Goal: Information Seeking & Learning: Check status

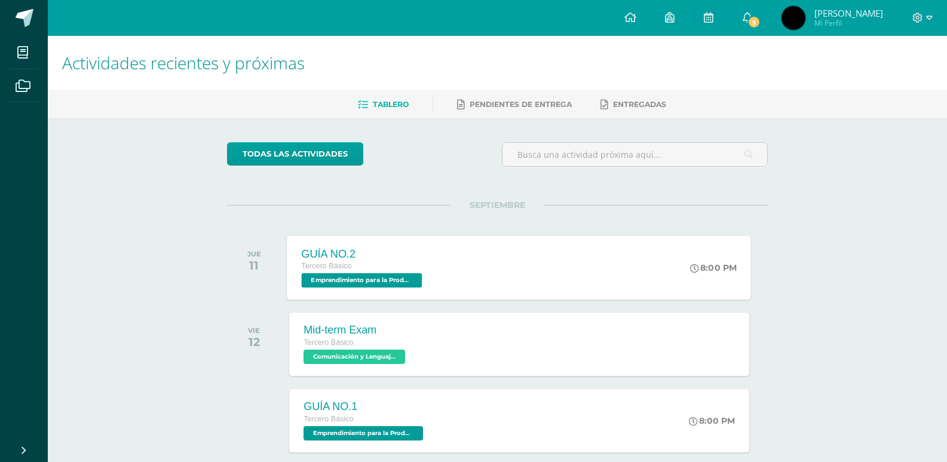
click at [490, 256] on div "GUÍA NO.2 Tercero Básico Emprendimiento para la Productividad 'D' 8:00 PM GUÍA …" at bounding box center [519, 267] width 464 height 64
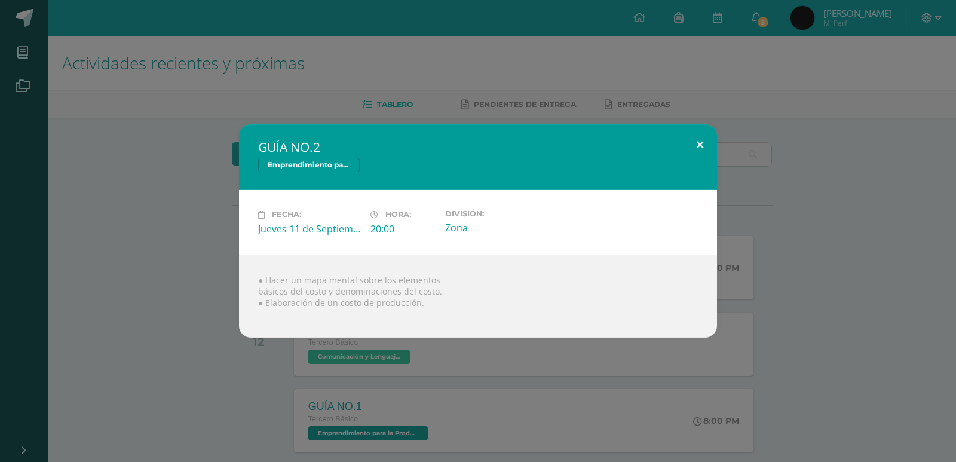
click at [706, 146] on button at bounding box center [700, 144] width 34 height 41
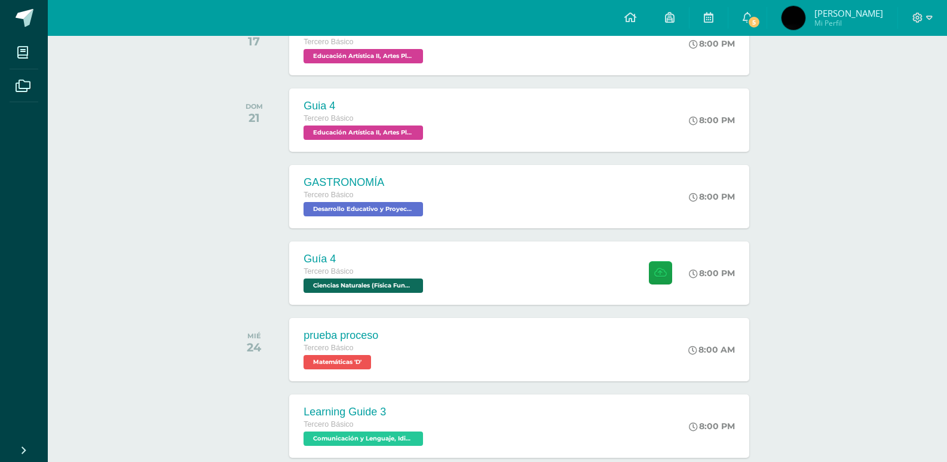
scroll to position [534, 0]
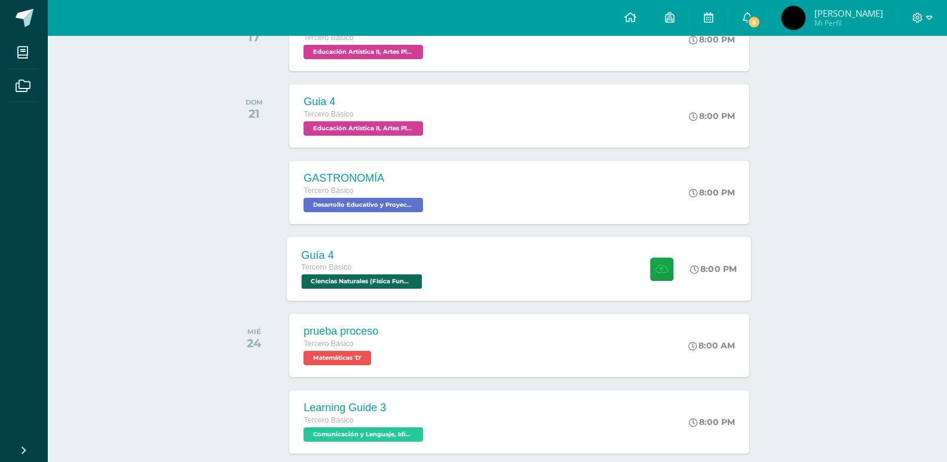
click at [391, 279] on span "Ciencias Naturales (Física Fundamental) 'D'" at bounding box center [362, 281] width 121 height 14
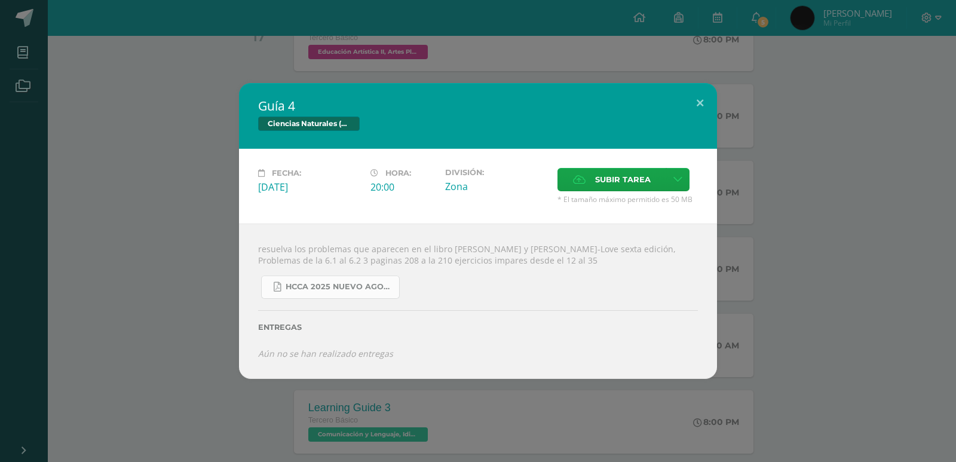
drag, startPoint x: 320, startPoint y: 290, endPoint x: 329, endPoint y: 290, distance: 9.0
drag, startPoint x: 329, startPoint y: 290, endPoint x: 222, endPoint y: 247, distance: 115.8
click at [222, 247] on div "Guía 4 Ciencias Naturales (Física Fundamental) Fecha: Lunes 22 de Septiembre Ho…" at bounding box center [478, 231] width 946 height 296
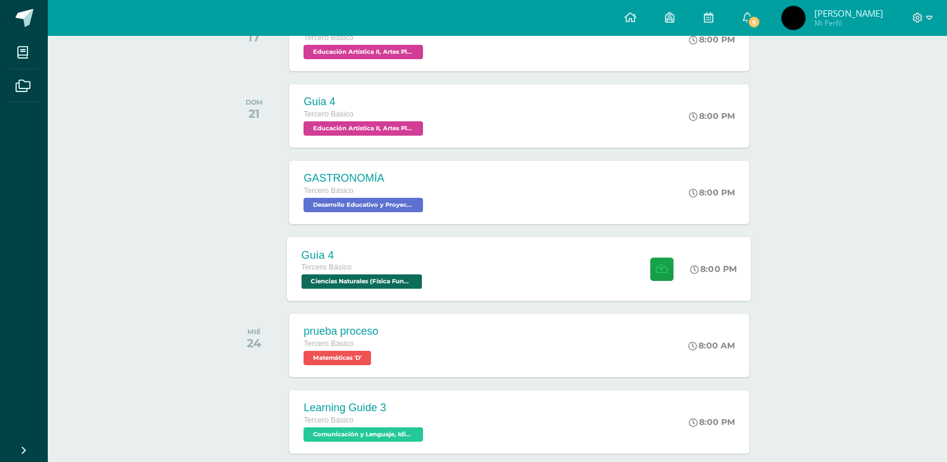
click at [418, 279] on span "Ciencias Naturales (Física Fundamental) 'D'" at bounding box center [362, 281] width 121 height 14
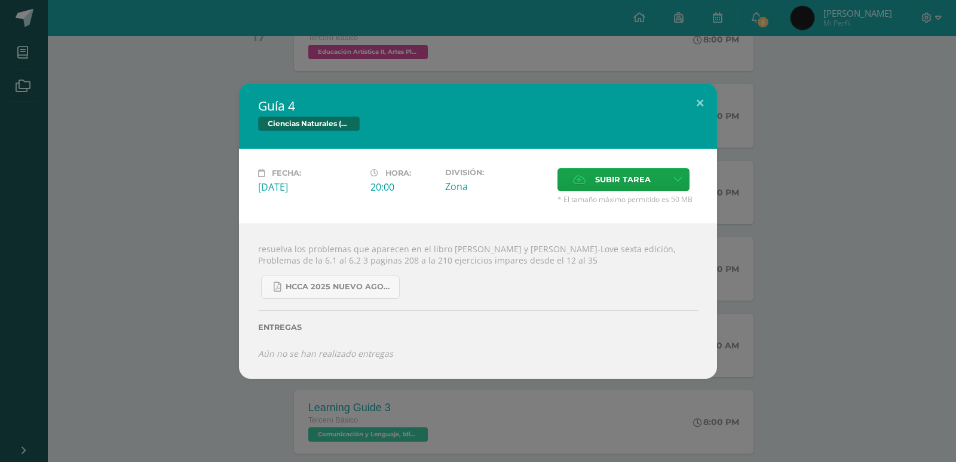
click at [238, 149] on div "Guía 4 Ciencias Naturales (Física Fundamental) Fecha: Lunes 22 de Septiembre Ho…" at bounding box center [478, 231] width 946 height 296
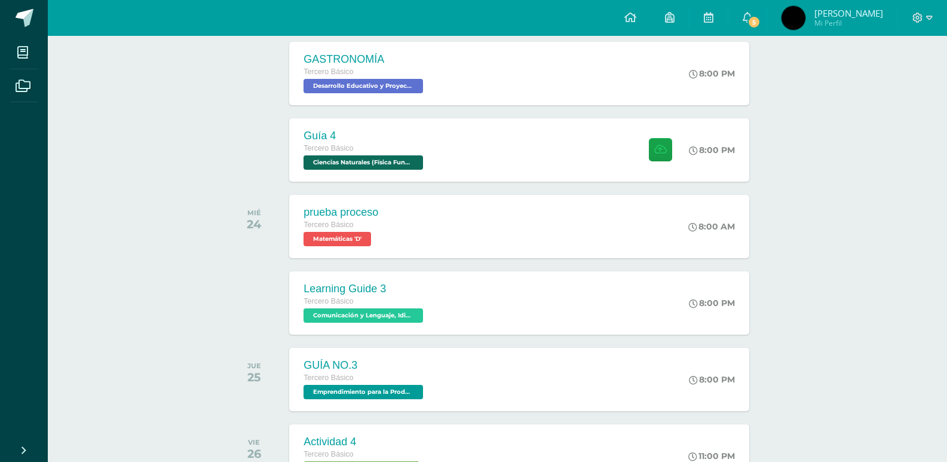
scroll to position [654, 0]
click at [352, 241] on span "Matemáticas 'D'" at bounding box center [336, 238] width 68 height 14
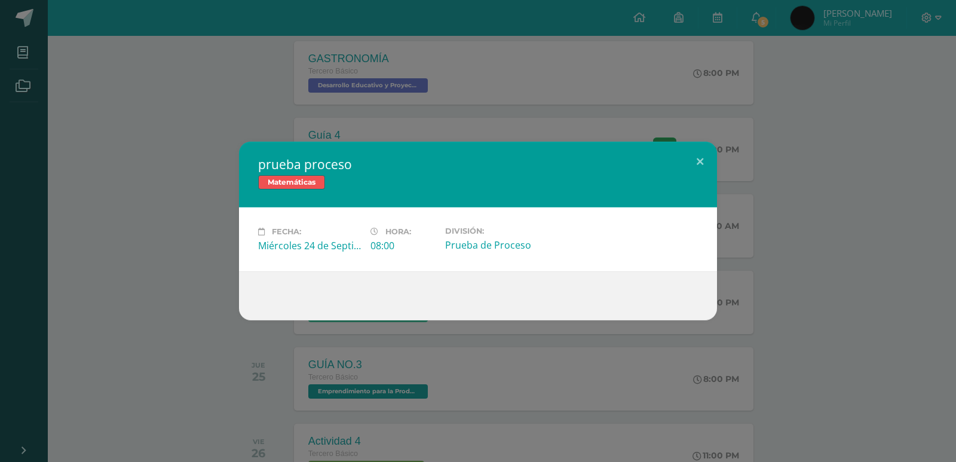
click at [154, 122] on div "prueba proceso Matemáticas Fecha: Miércoles 24 de Septiembre Hora: 08:00 Divisi…" at bounding box center [478, 231] width 956 height 462
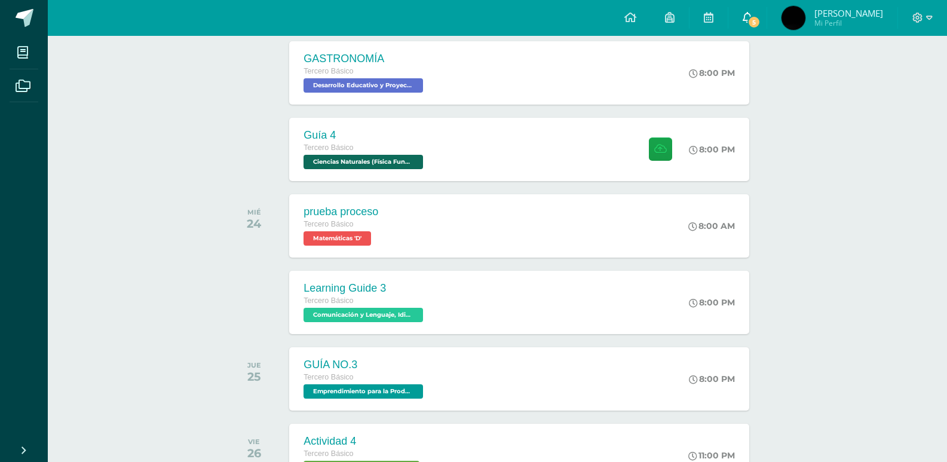
click at [752, 12] on span at bounding box center [748, 17] width 10 height 13
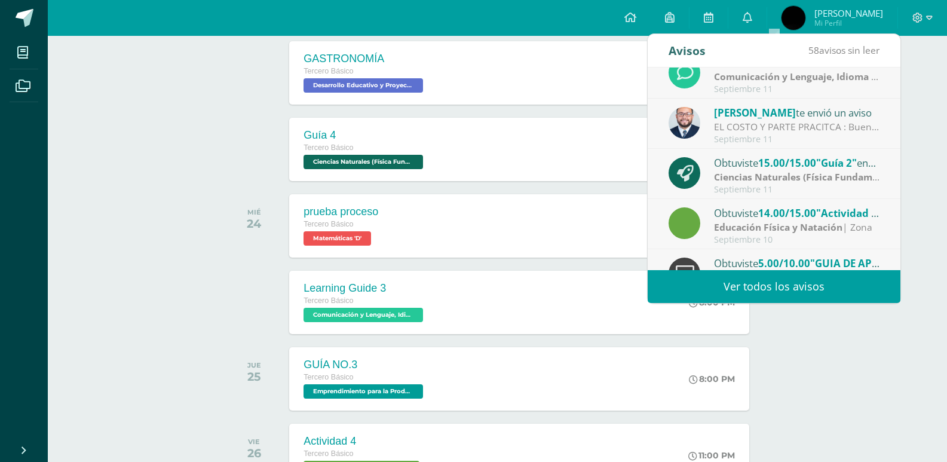
scroll to position [60, 0]
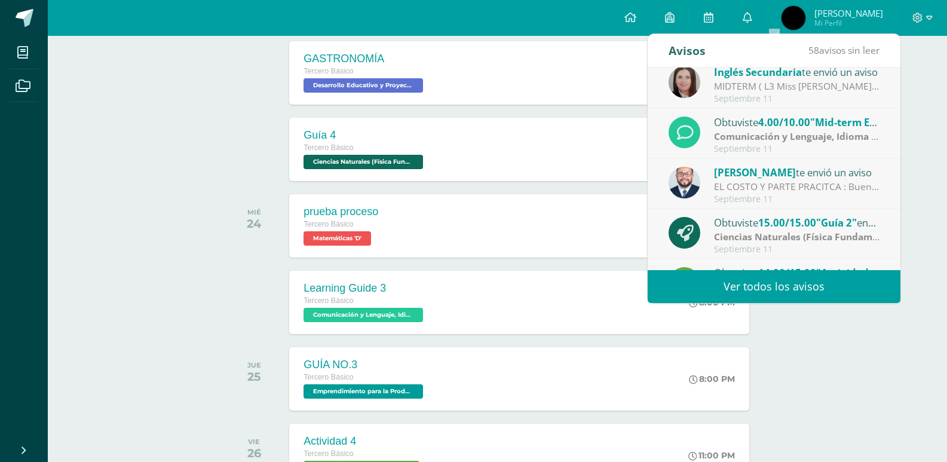
click at [822, 125] on span ""Mid-term Exam"" at bounding box center [852, 122] width 85 height 14
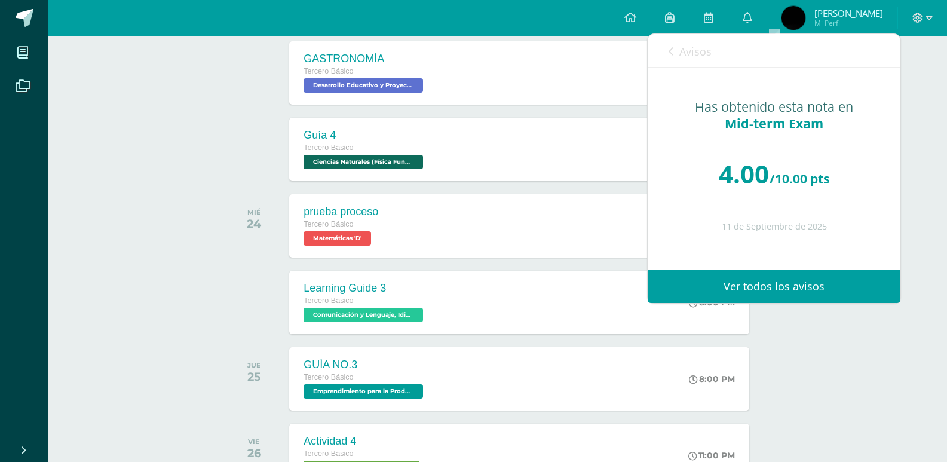
click at [677, 50] on link "Avisos" at bounding box center [690, 51] width 43 height 34
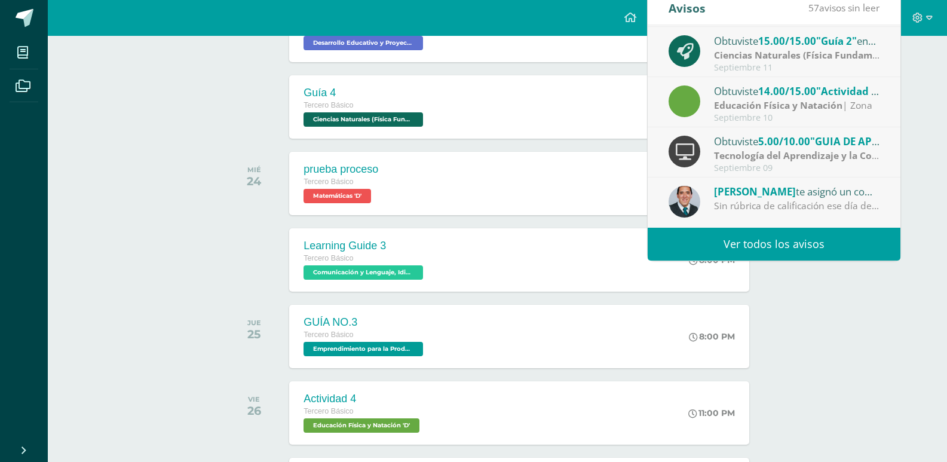
scroll to position [713, 0]
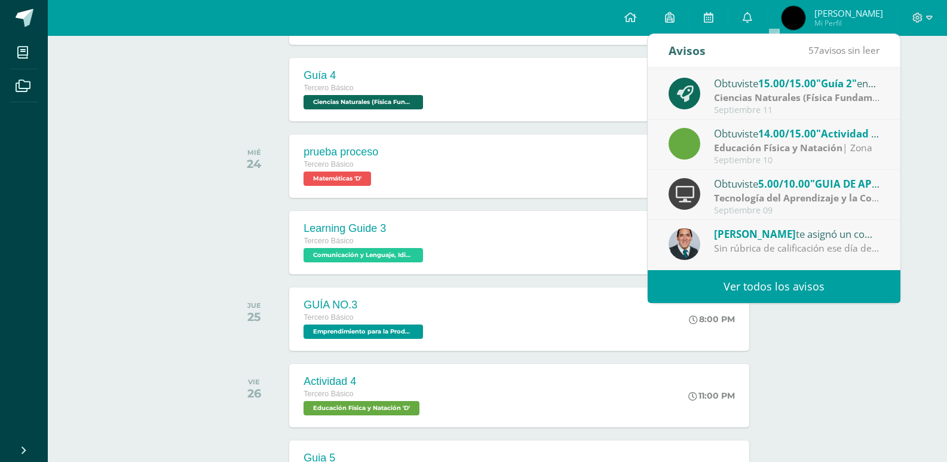
click at [774, 290] on link "Ver todos los avisos" at bounding box center [774, 286] width 253 height 33
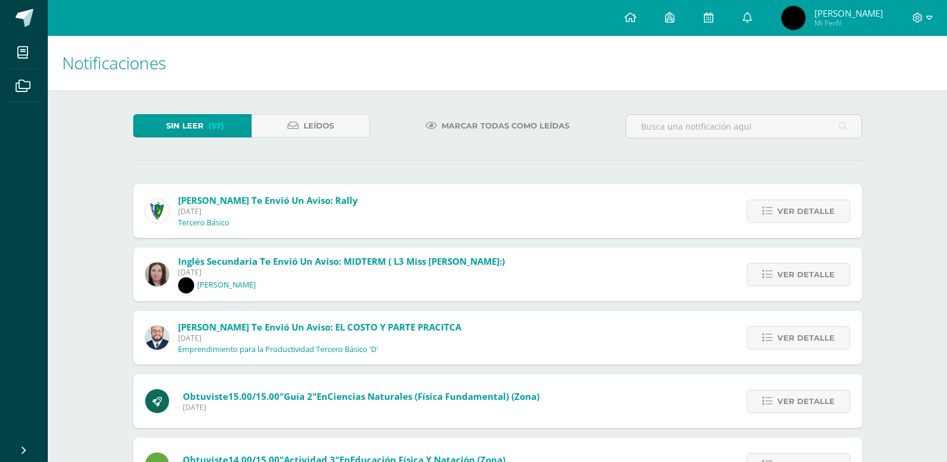
click at [508, 127] on span "Marcar todas como leídas" at bounding box center [506, 126] width 128 height 22
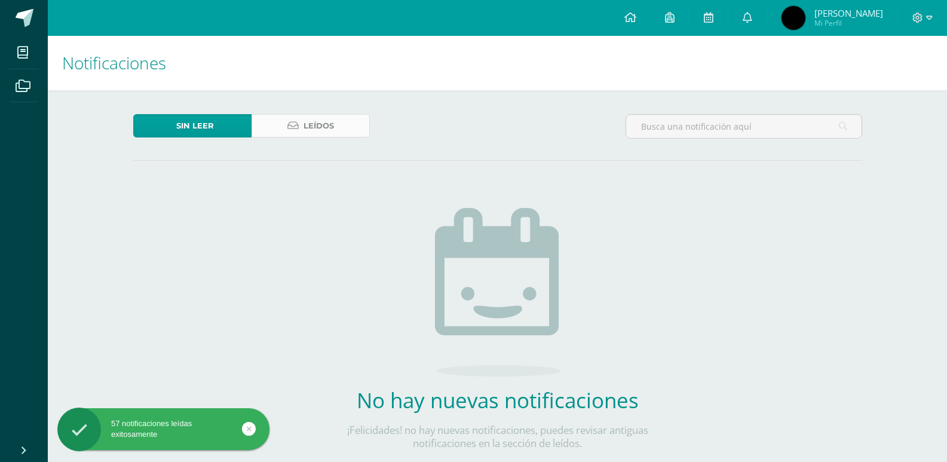
click at [333, 131] on span "Leídos" at bounding box center [319, 126] width 30 height 22
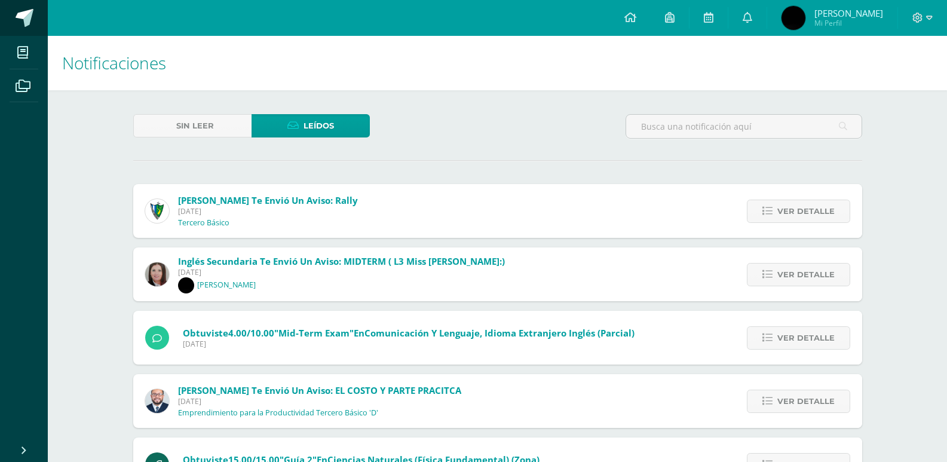
click at [31, 15] on span at bounding box center [25, 18] width 18 height 18
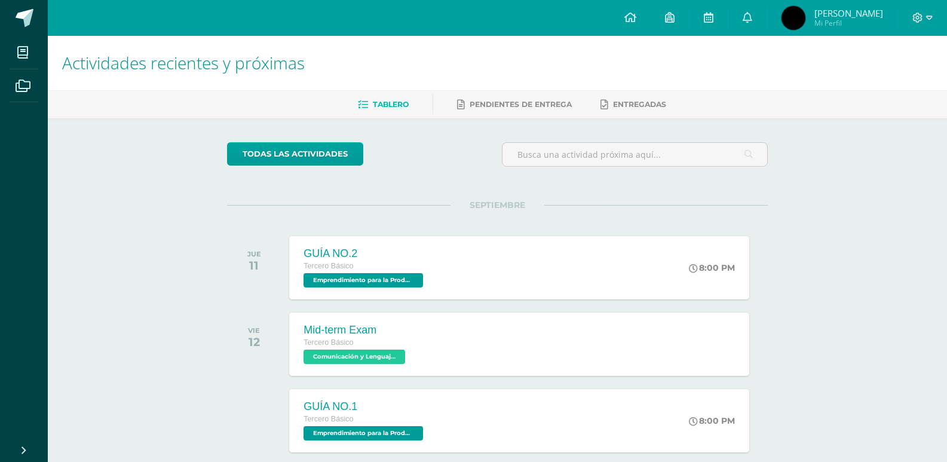
click at [805, 19] on img at bounding box center [793, 18] width 24 height 24
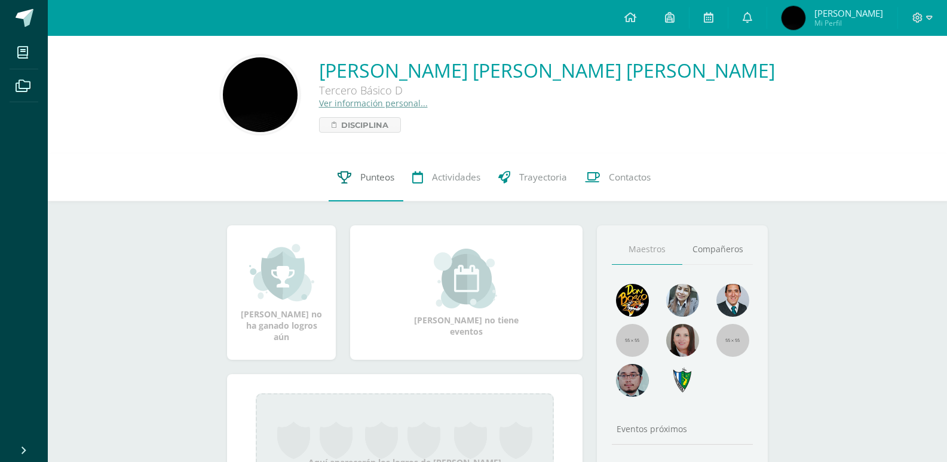
click at [371, 179] on span "Punteos" at bounding box center [377, 177] width 34 height 13
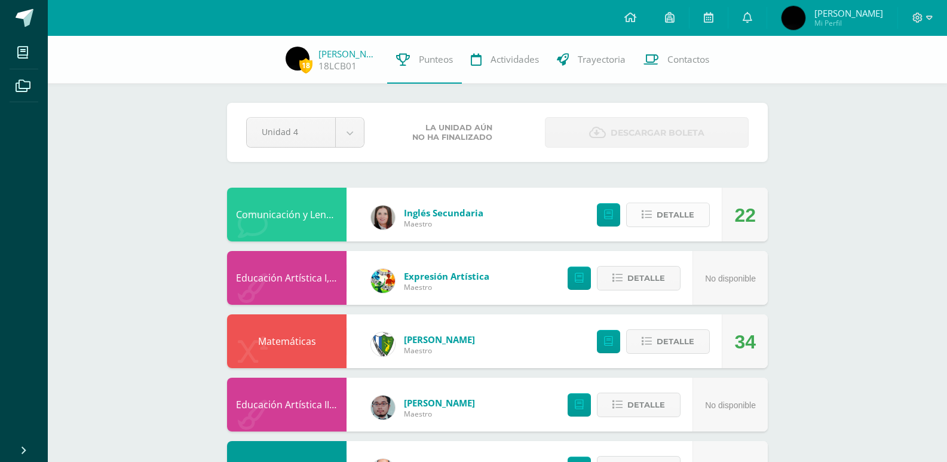
click at [659, 204] on span "Detalle" at bounding box center [676, 215] width 38 height 22
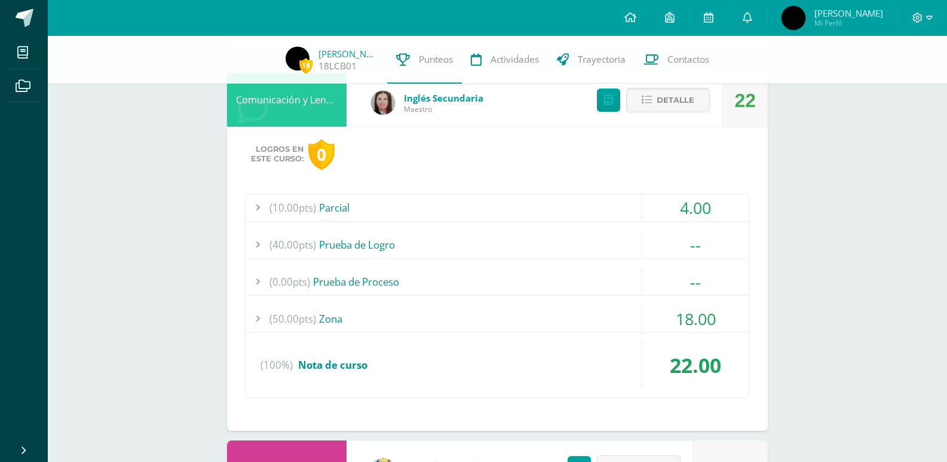
scroll to position [119, 0]
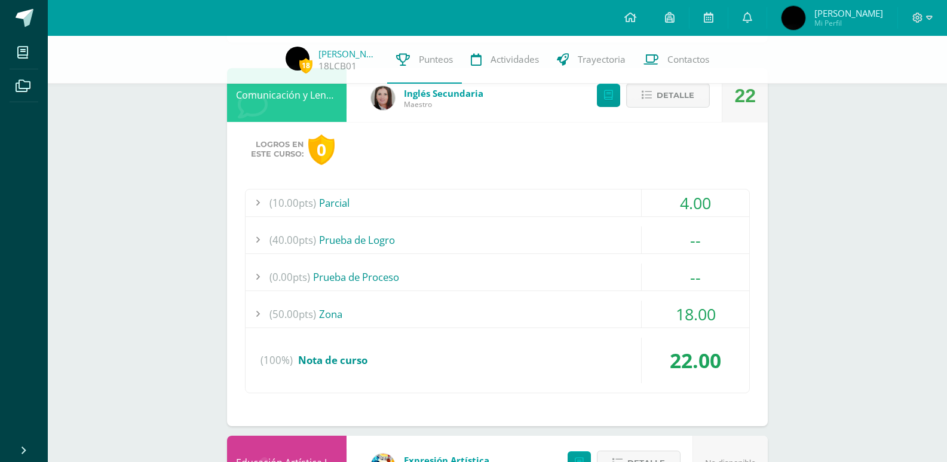
click at [390, 316] on div "(50.00pts) Zona" at bounding box center [498, 314] width 504 height 27
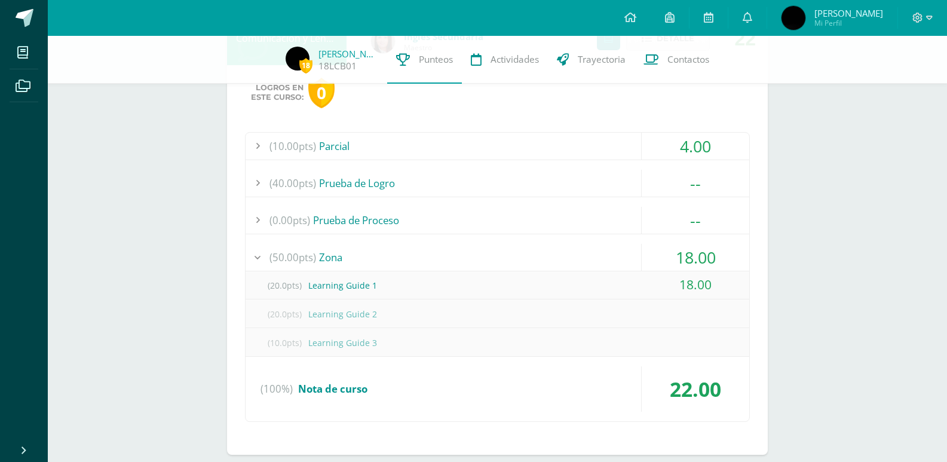
scroll to position [179, 0]
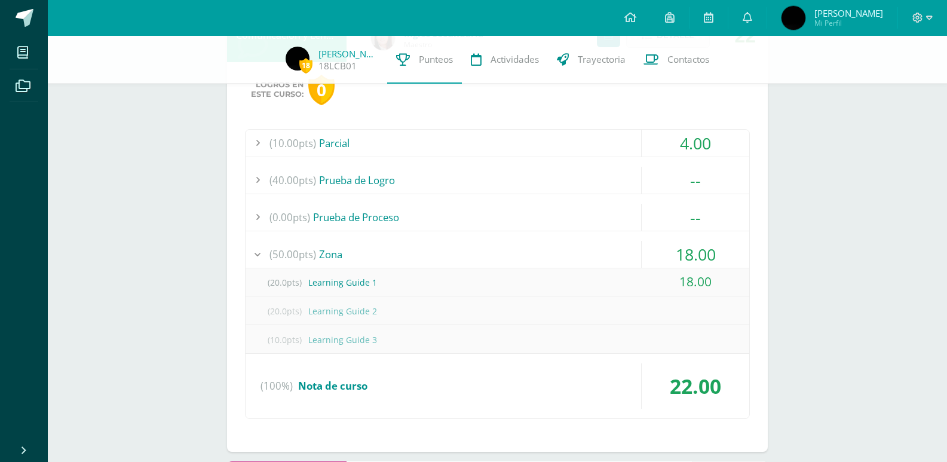
drag, startPoint x: 438, startPoint y: 291, endPoint x: 151, endPoint y: 265, distance: 287.9
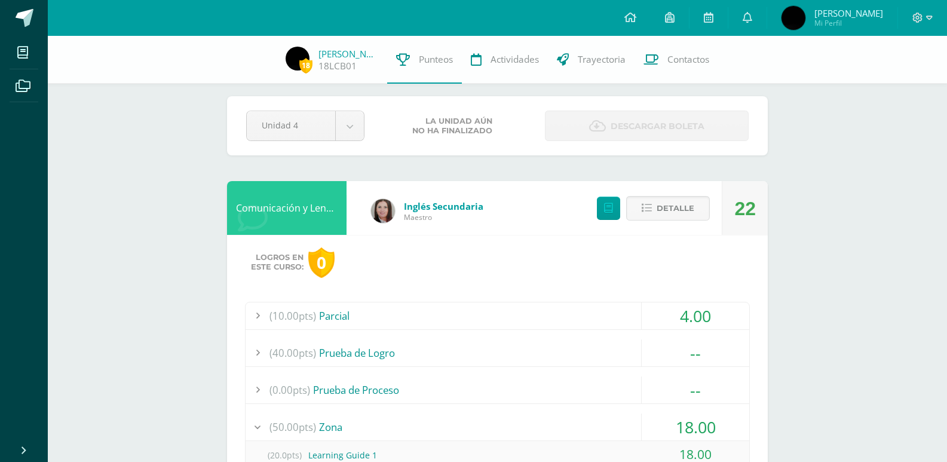
scroll to position [0, 0]
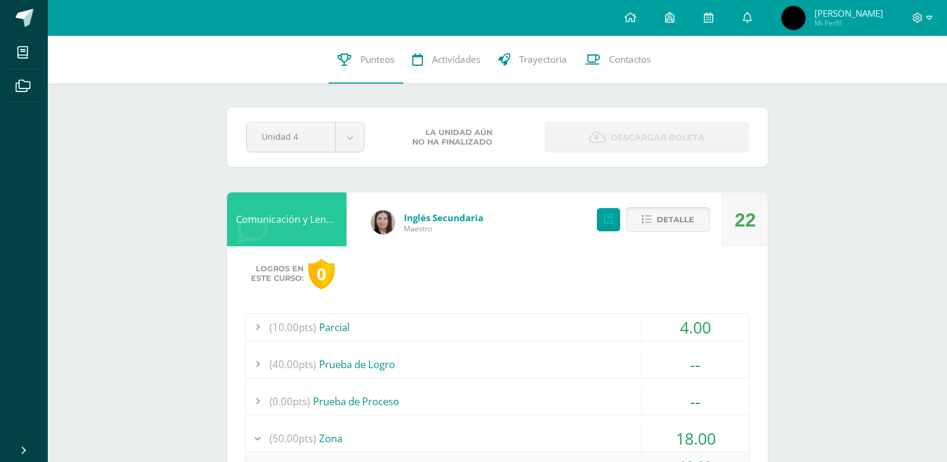
click at [677, 219] on span "Detalle" at bounding box center [676, 220] width 38 height 22
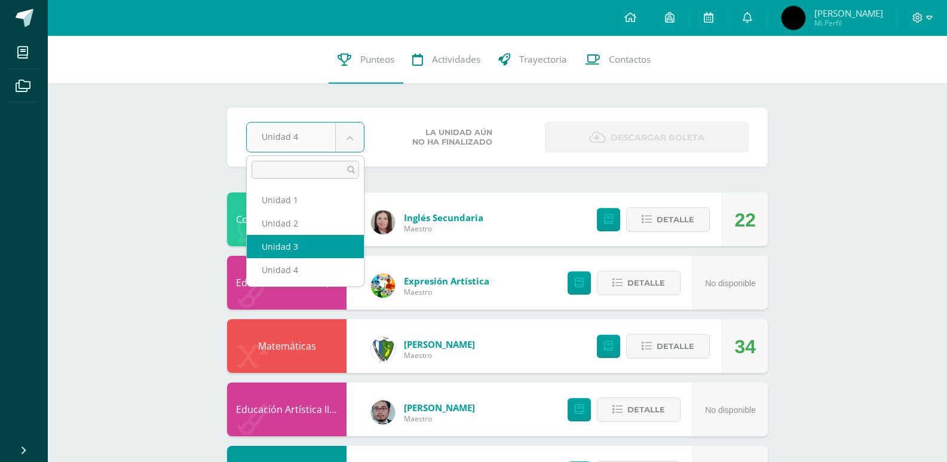
select select "Unidad 3"
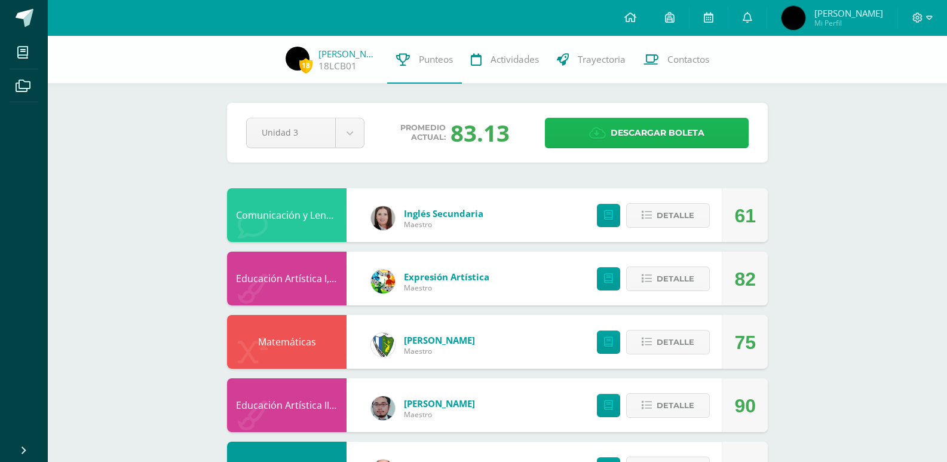
click at [635, 148] on span "Descargar boleta" at bounding box center [658, 132] width 94 height 29
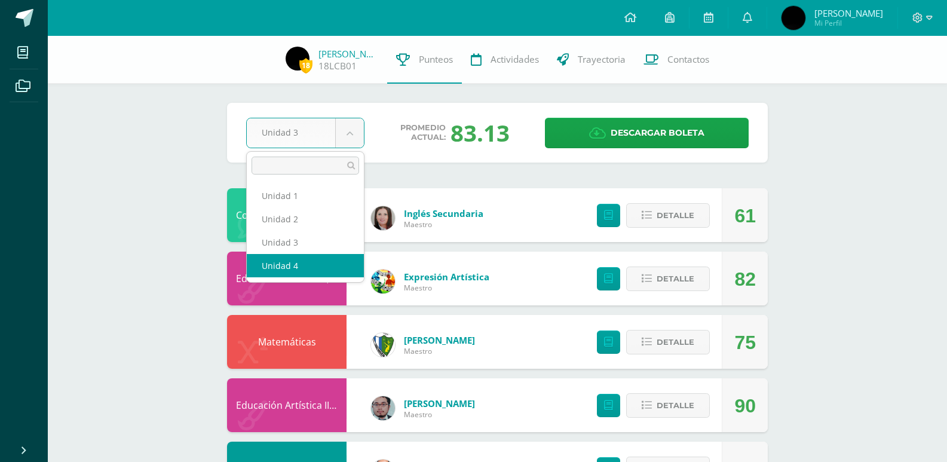
select select "Unidad 4"
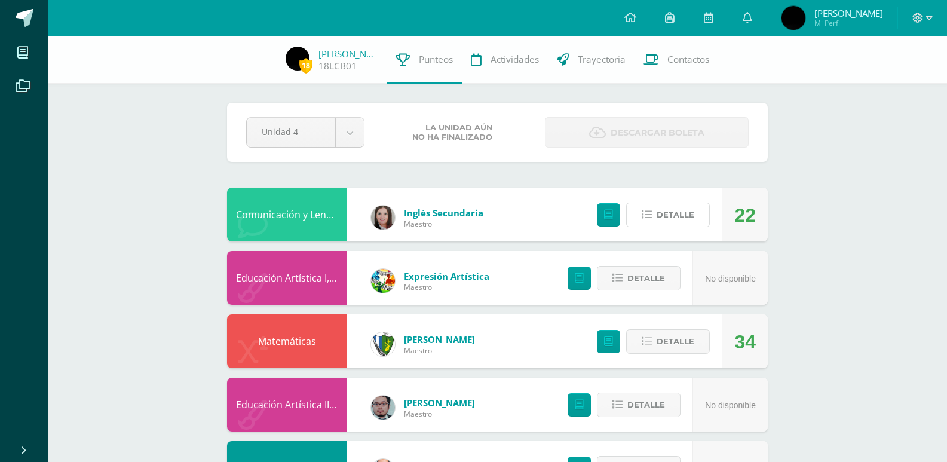
click at [663, 220] on span "Detalle" at bounding box center [676, 215] width 38 height 22
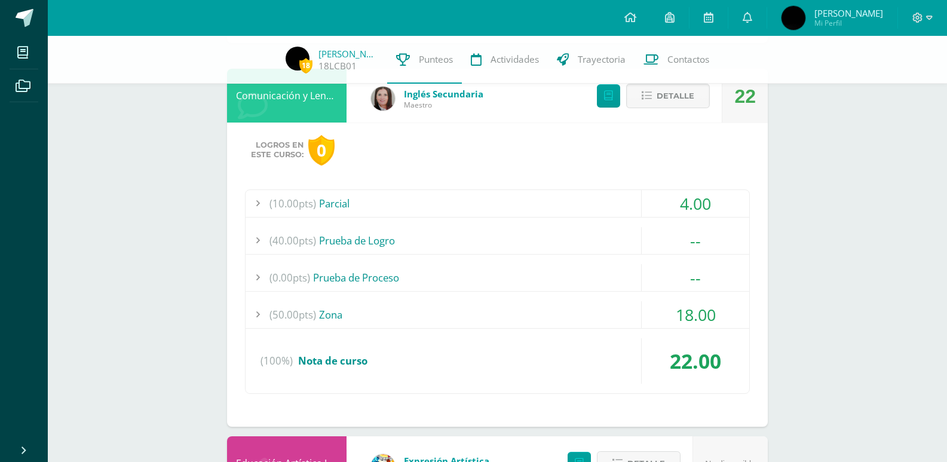
scroll to position [119, 0]
click at [328, 308] on div "(50.00pts) Zona" at bounding box center [498, 314] width 504 height 27
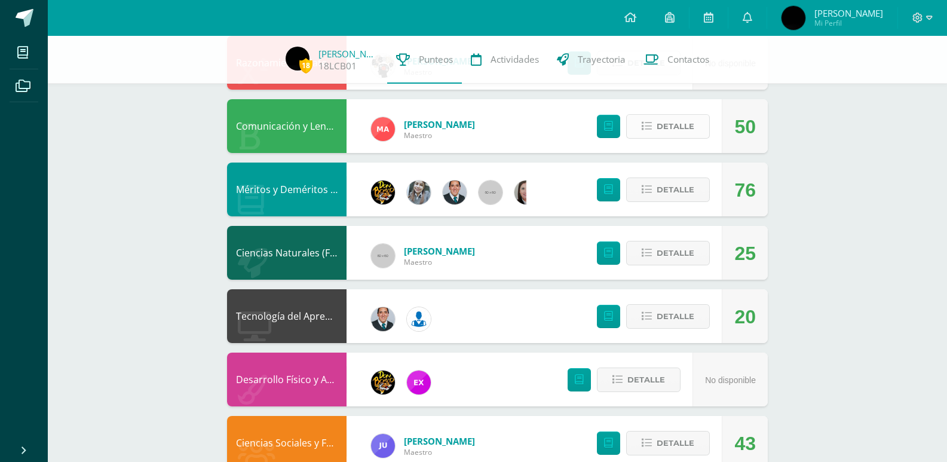
scroll to position [1080, 0]
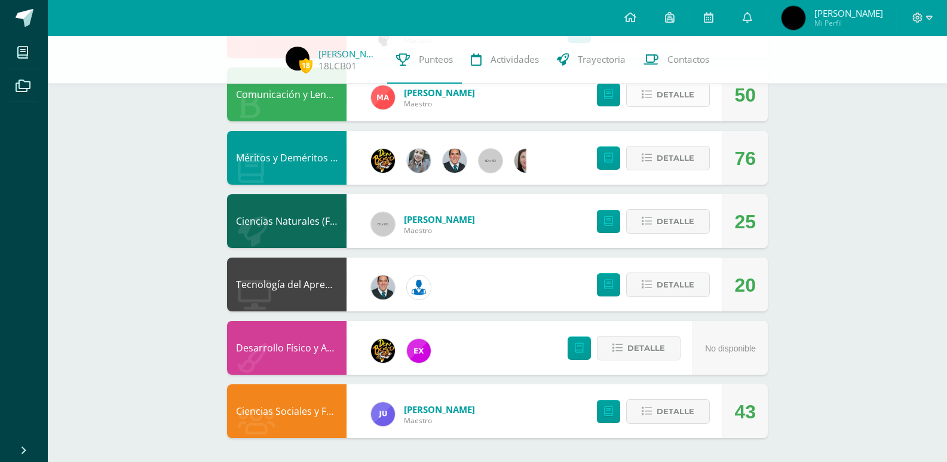
click at [669, 105] on button "Detalle" at bounding box center [668, 94] width 84 height 24
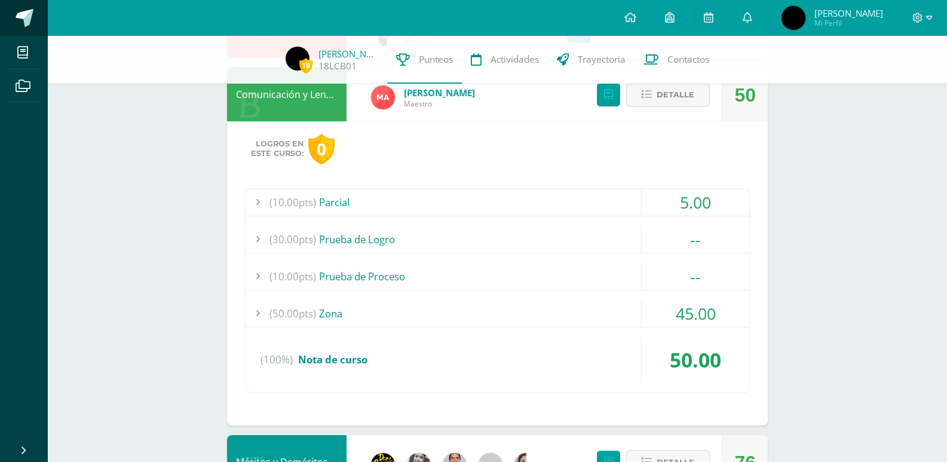
click at [25, 24] on span at bounding box center [25, 18] width 18 height 18
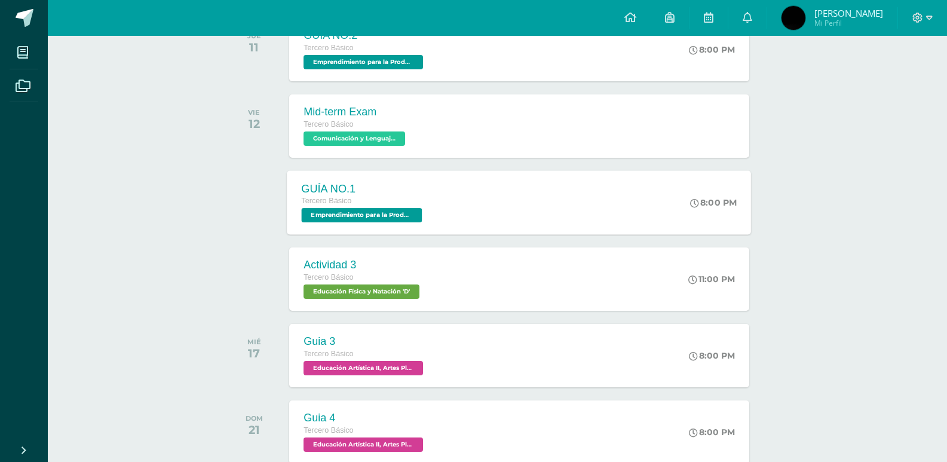
scroll to position [239, 0]
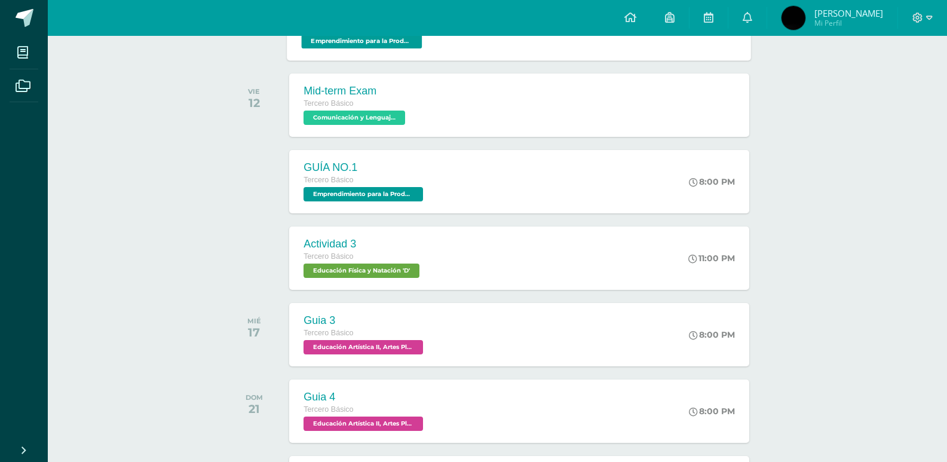
click at [571, 49] on div "GUÍA NO.2 Tercero Básico Emprendimiento para la Productividad 'D' 8:00 PM GUÍA …" at bounding box center [519, 28] width 464 height 64
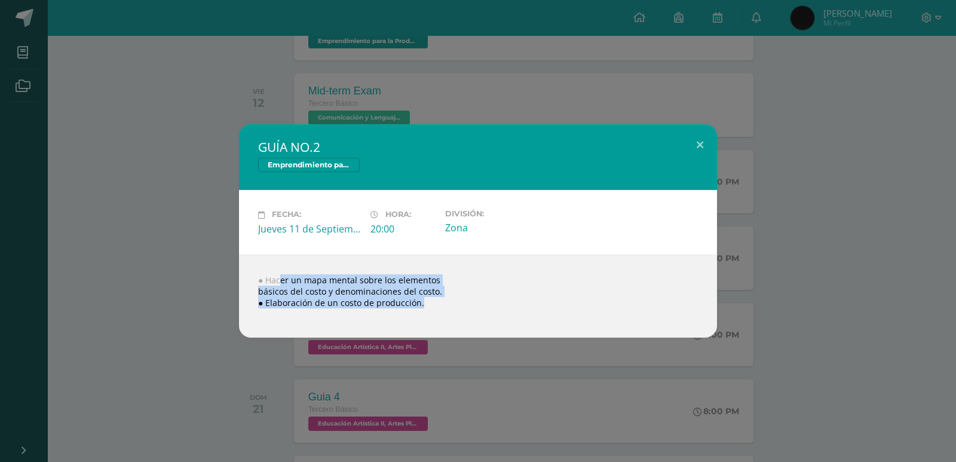
drag, startPoint x: 447, startPoint y: 305, endPoint x: 244, endPoint y: 269, distance: 205.7
click at [244, 269] on div "● Hacer un mapa mental sobre los elementos básicos del costo y denominaciones d…" at bounding box center [478, 296] width 478 height 83
click at [474, 295] on div "● Hacer un mapa mental sobre los elementos básicos del costo y denominaciones d…" at bounding box center [478, 296] width 478 height 83
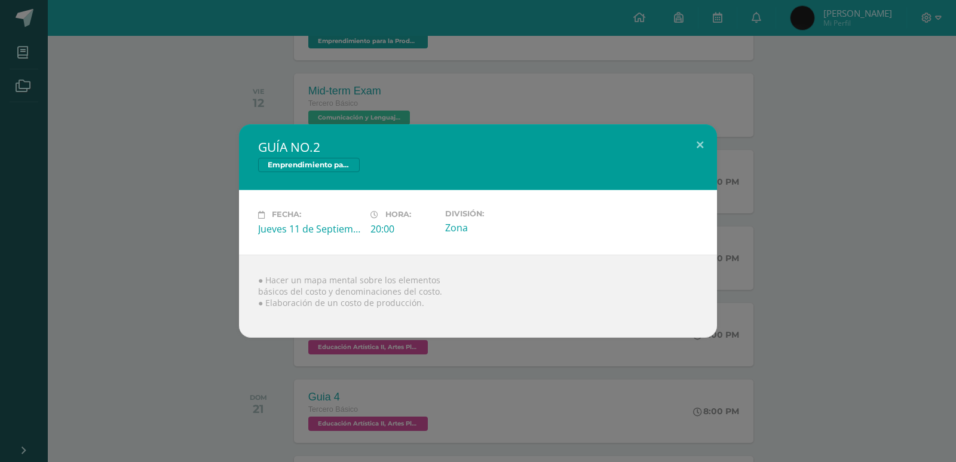
click at [138, 236] on div "GUÍA NO.2 Emprendimiento para la Productividad Fecha: Jueves 11 de Septiembre H…" at bounding box center [478, 230] width 946 height 213
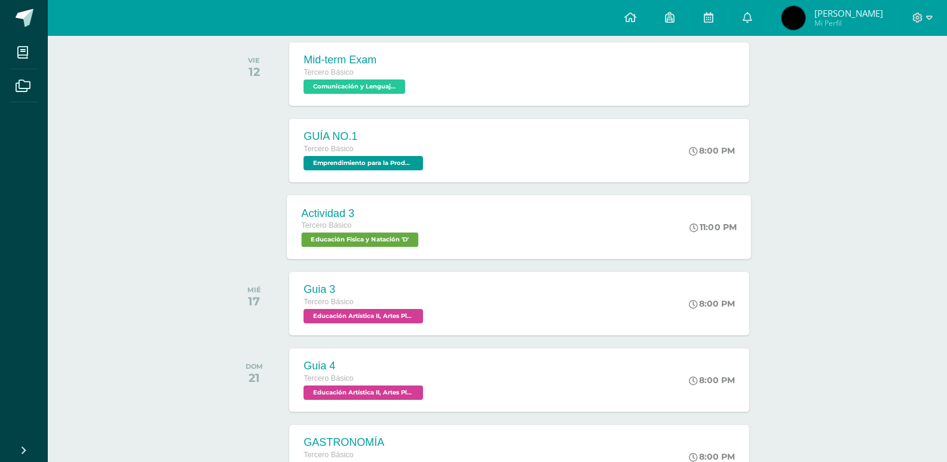
scroll to position [299, 0]
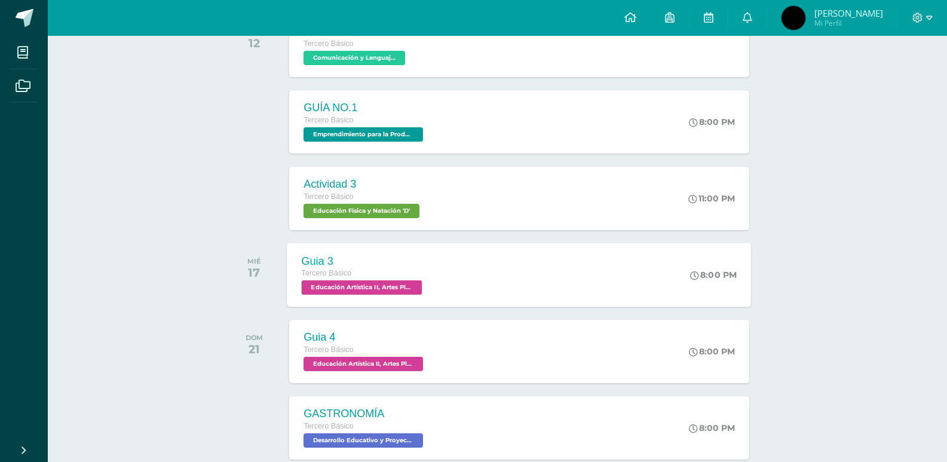
click at [436, 289] on div "Guia 3 Tercero Básico Educación Artística II, Artes Plásticas 'D'" at bounding box center [363, 275] width 152 height 64
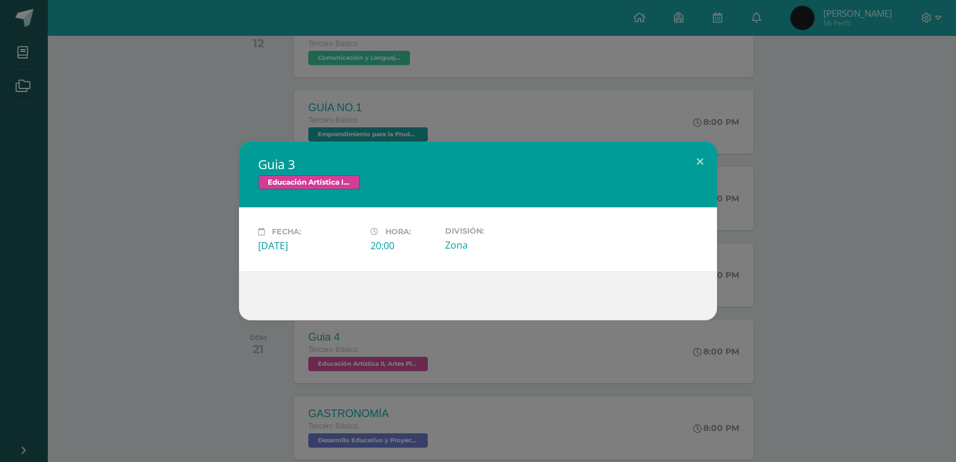
click at [217, 191] on div "Guia 3 Educación Artística II, Artes Plásticas Fecha: Miércoles 17 de Septiembr…" at bounding box center [478, 231] width 946 height 179
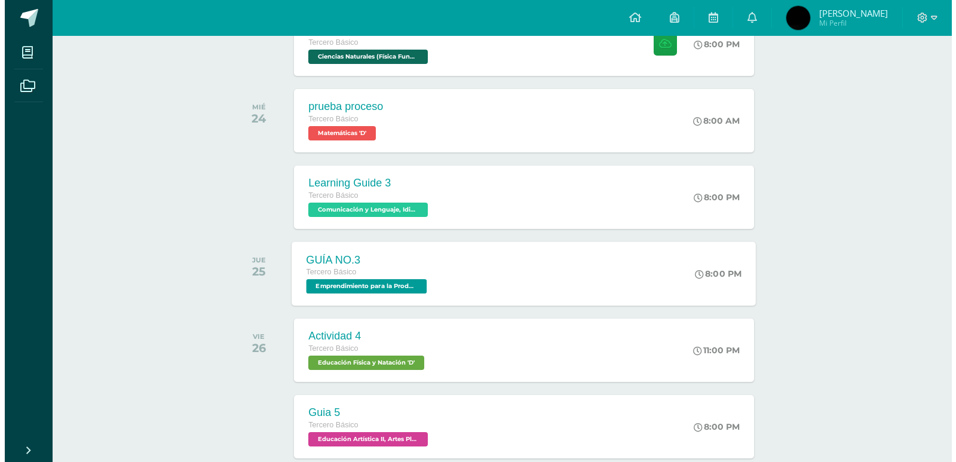
scroll to position [777, 0]
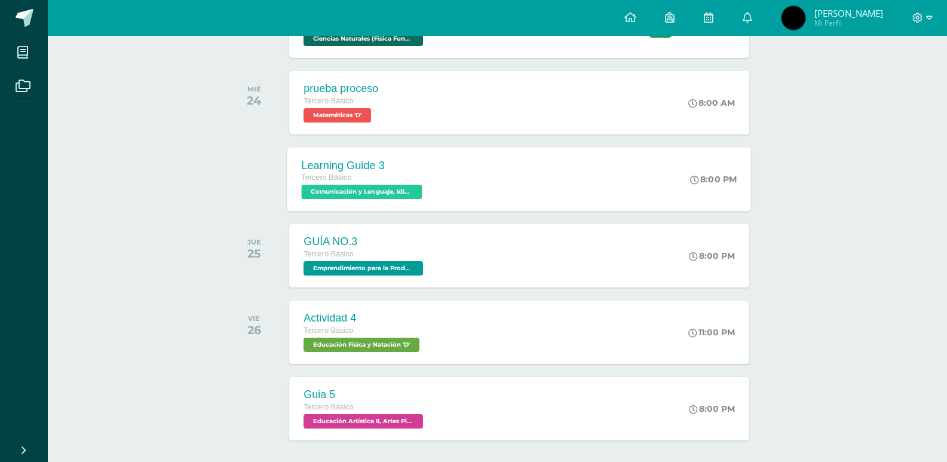
click at [401, 176] on div "Tercero Básico" at bounding box center [364, 177] width 124 height 13
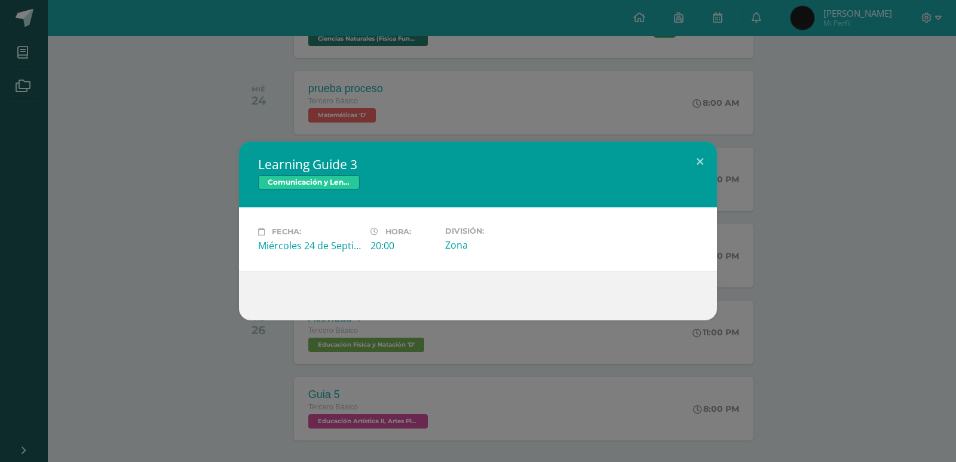
click at [220, 183] on div "Learning Guide 3 Comunicación y Lenguaje, Idioma Extranjero Inglés Fecha: Miérc…" at bounding box center [478, 231] width 946 height 179
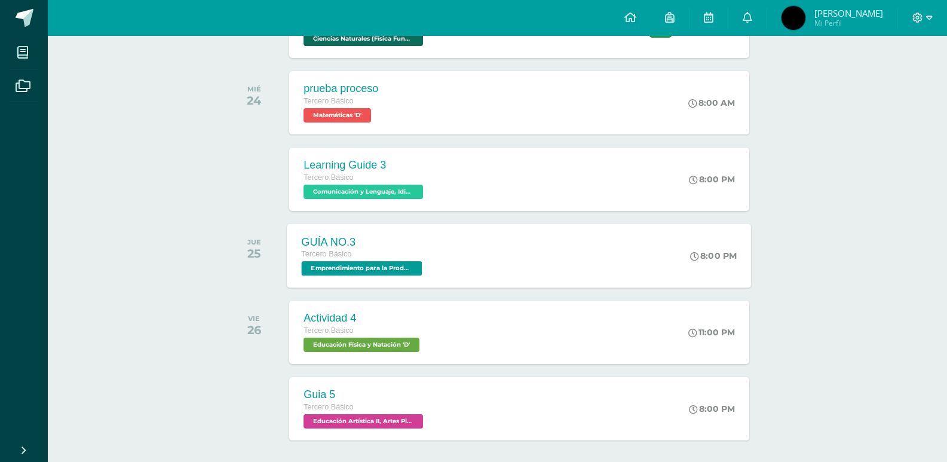
click at [375, 262] on span "Emprendimiento para la Productividad 'D'" at bounding box center [362, 268] width 121 height 14
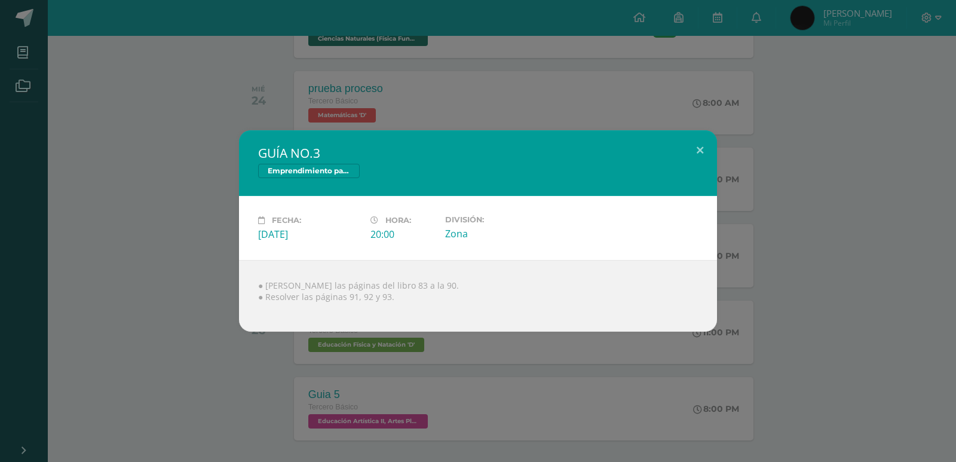
click at [232, 211] on div "GUÍA NO.3 Emprendimiento para la Productividad Fecha: Jueves 25 de Septiembre H…" at bounding box center [478, 230] width 946 height 201
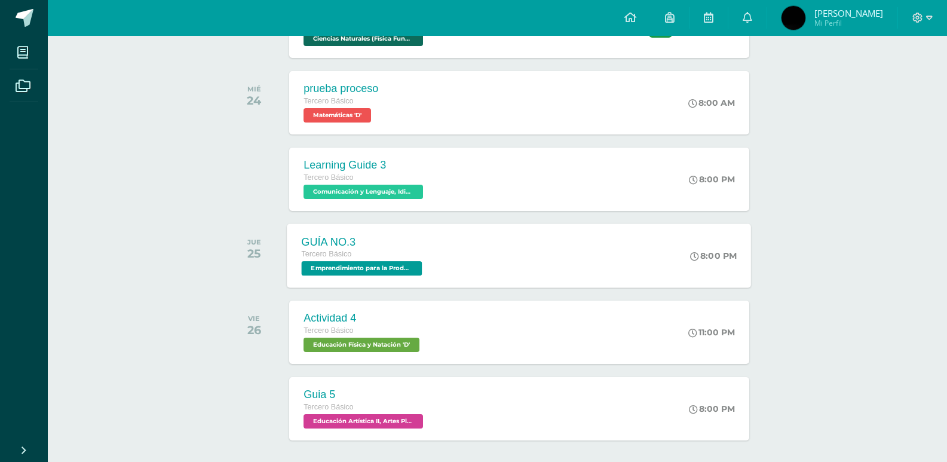
click at [362, 257] on div "Tercero Básico" at bounding box center [364, 254] width 124 height 13
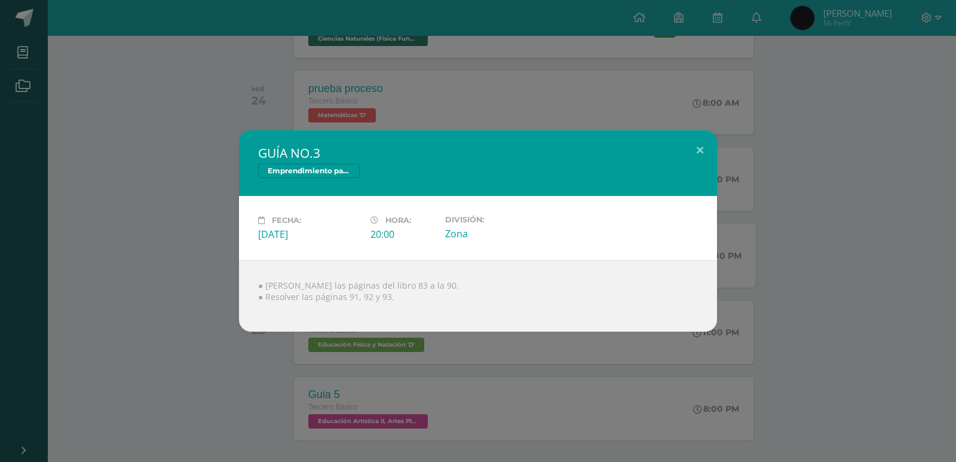
click at [201, 219] on div "GUÍA NO.3 Emprendimiento para la Productividad Fecha: Jueves 25 de Septiembre H…" at bounding box center [478, 230] width 946 height 201
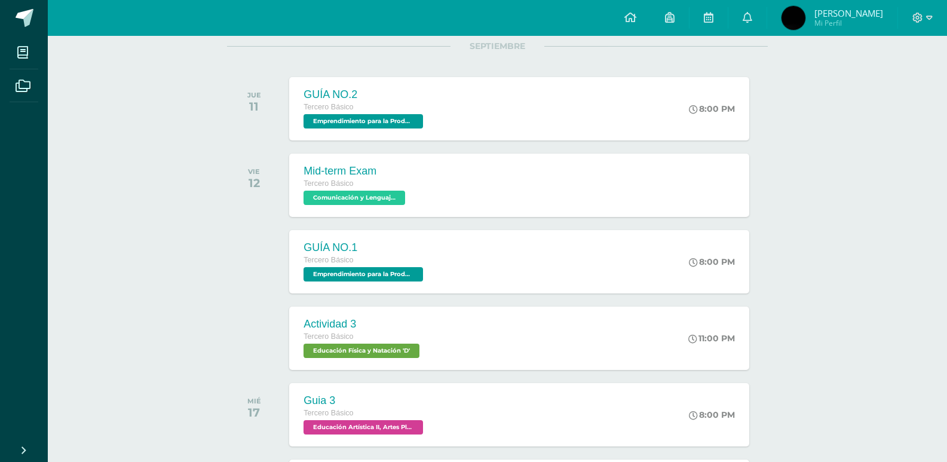
scroll to position [0, 0]
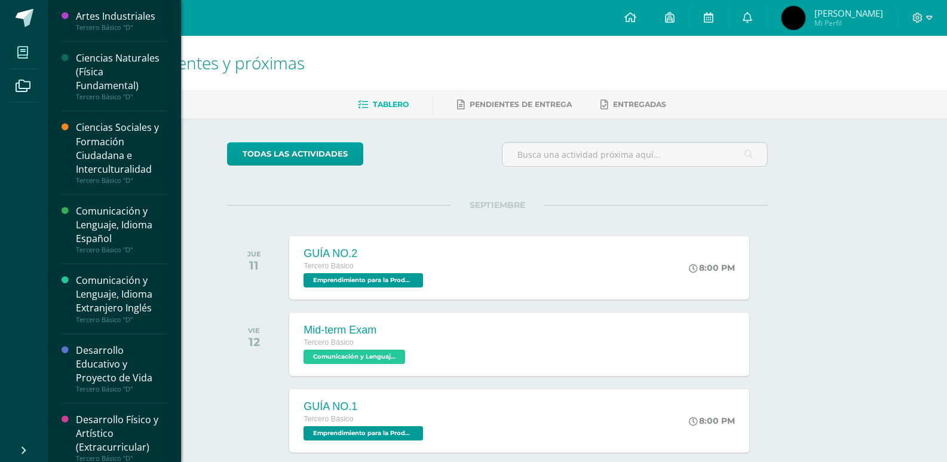
click at [23, 50] on icon at bounding box center [22, 53] width 11 height 12
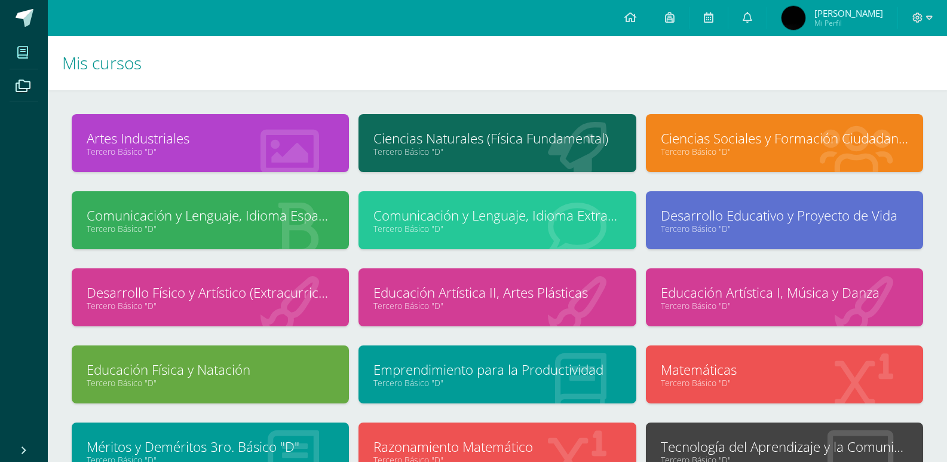
click at [731, 140] on link "Ciencias Sociales y Formación Ciudadana e Interculturalidad" at bounding box center [784, 138] width 247 height 19
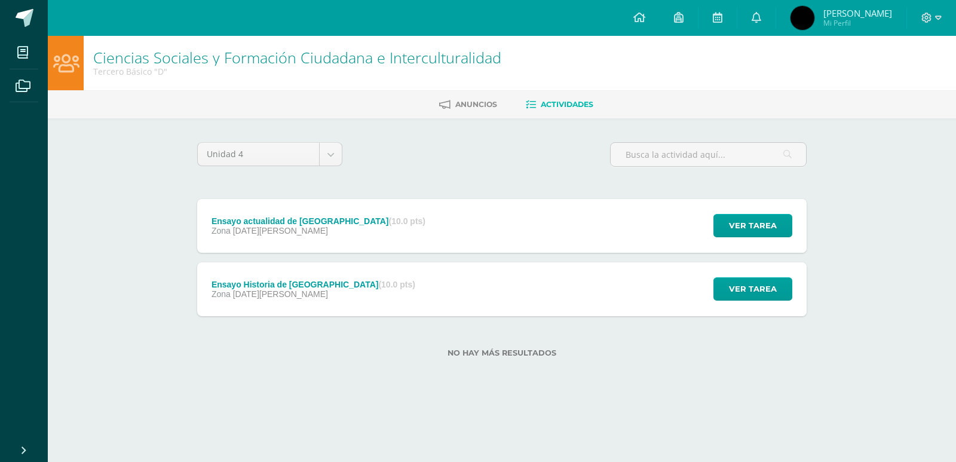
drag, startPoint x: 0, startPoint y: 0, endPoint x: 420, endPoint y: 107, distance: 433.4
click at [420, 107] on ul "Anuncios Actividades" at bounding box center [516, 104] width 908 height 20
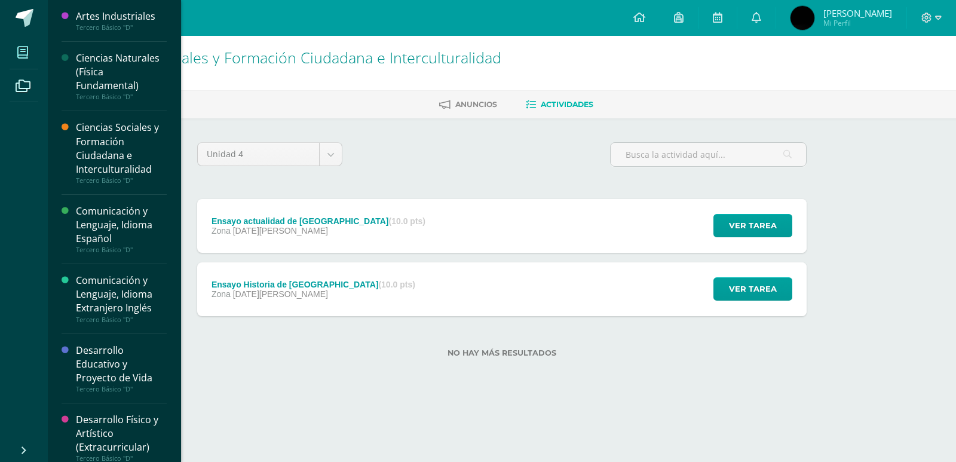
click at [36, 58] on link "Mis cursos" at bounding box center [24, 52] width 29 height 33
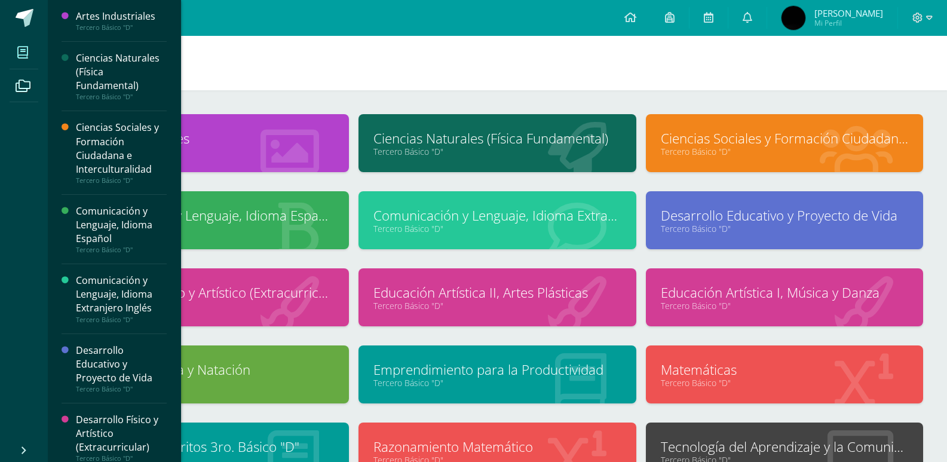
click at [376, 41] on h1 "Mis cursos" at bounding box center [497, 63] width 870 height 54
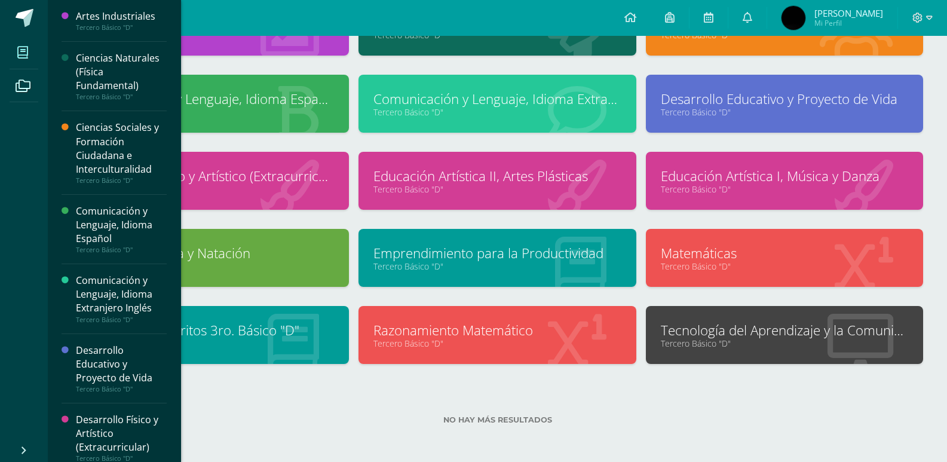
scroll to position [117, 0]
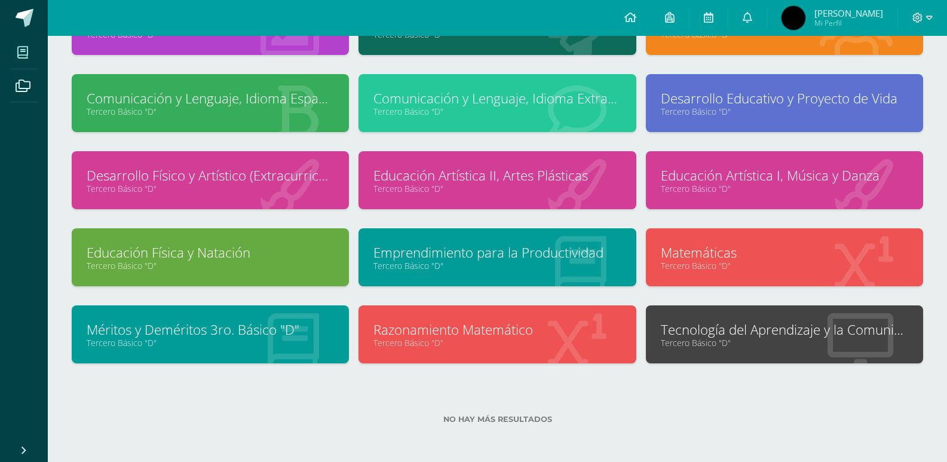
click at [30, 48] on span at bounding box center [23, 52] width 27 height 27
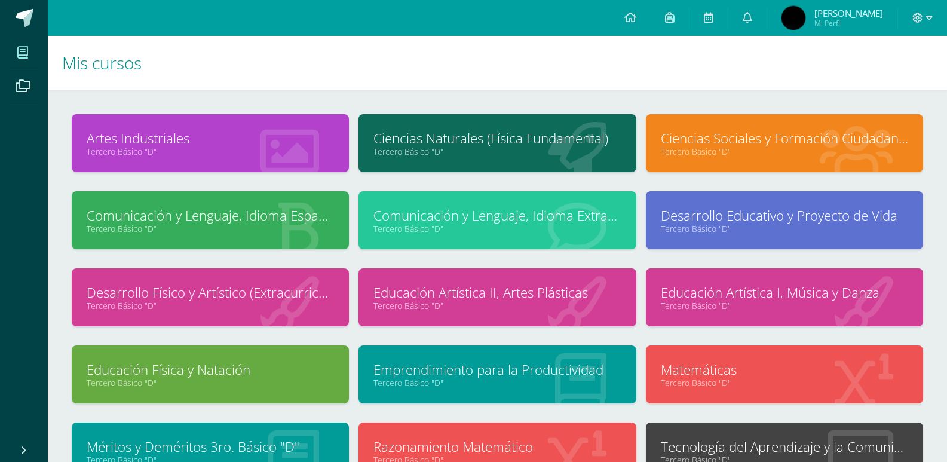
click at [242, 206] on link "Comunicación y Lenguaje, Idioma Español" at bounding box center [210, 215] width 247 height 19
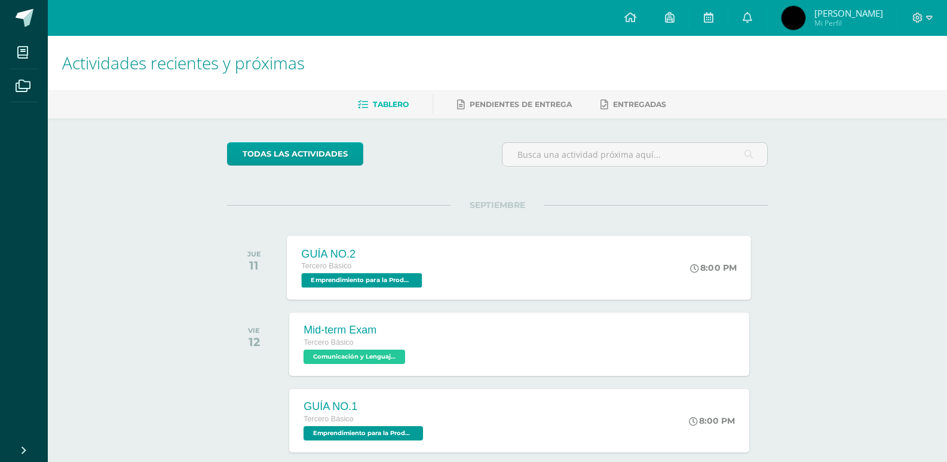
click at [302, 281] on span "Emprendimiento para la Productividad 'D'" at bounding box center [362, 280] width 121 height 14
